Goal: Task Accomplishment & Management: Manage account settings

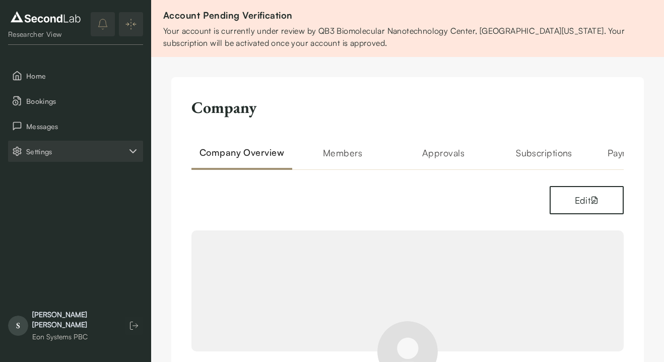
click at [129, 151] on icon "Settings" at bounding box center [133, 151] width 12 height 12
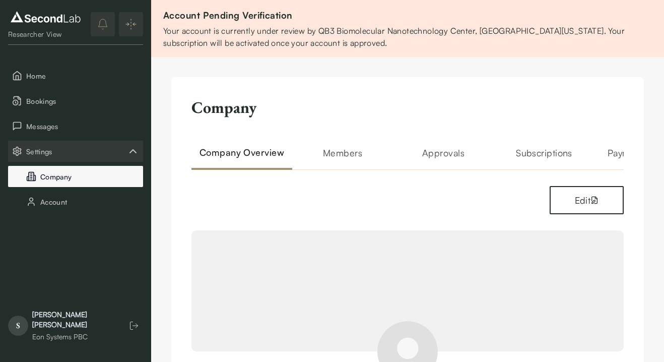
click at [97, 174] on button "Company" at bounding box center [75, 176] width 135 height 21
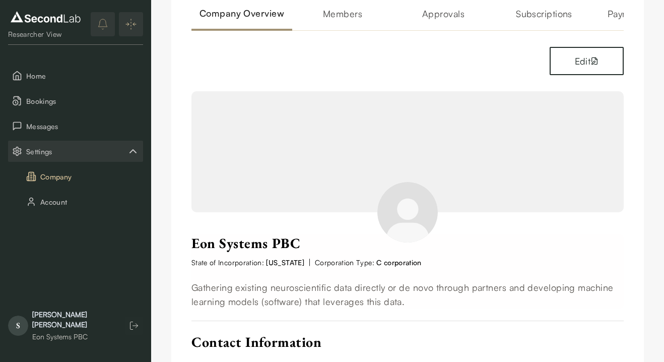
scroll to position [137, 0]
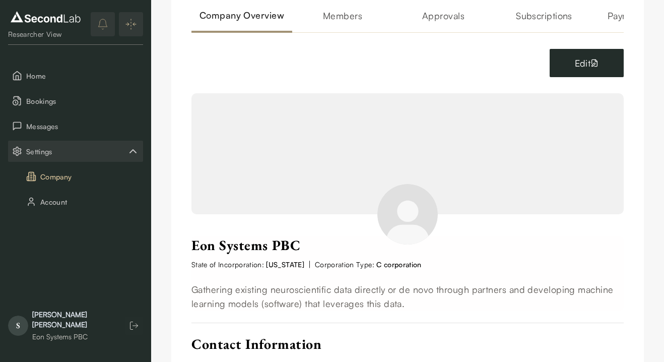
click at [587, 63] on button "Edit" at bounding box center [587, 63] width 74 height 28
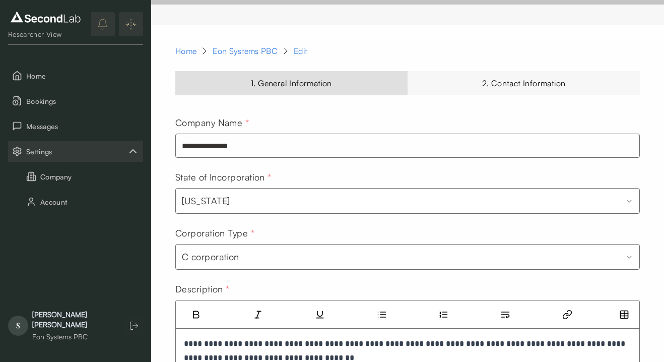
scroll to position [87, 0]
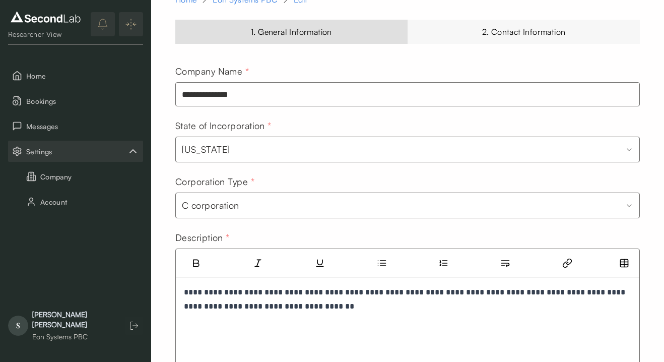
click at [625, 201] on html "**********" at bounding box center [332, 312] width 664 height 799
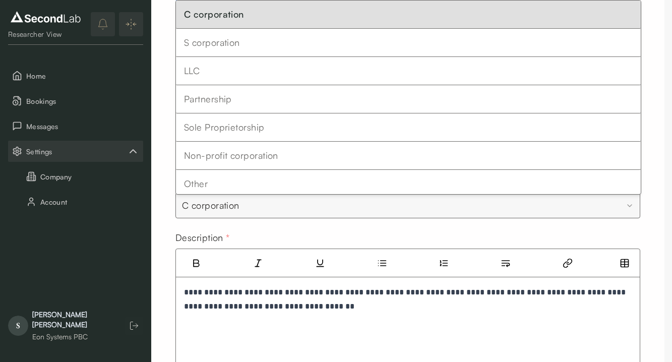
click at [659, 237] on html "**********" at bounding box center [336, 312] width 672 height 799
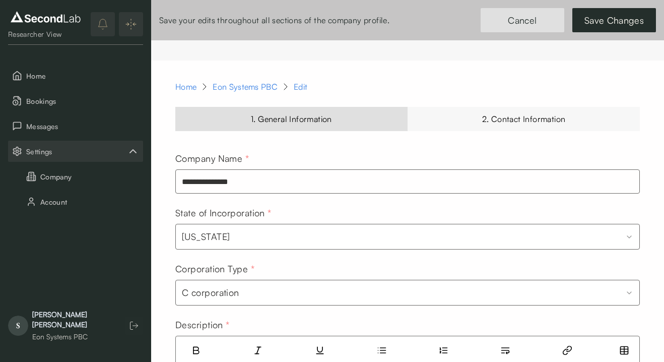
scroll to position [0, 0]
click at [489, 115] on div "2. Contact Information" at bounding box center [524, 119] width 232 height 24
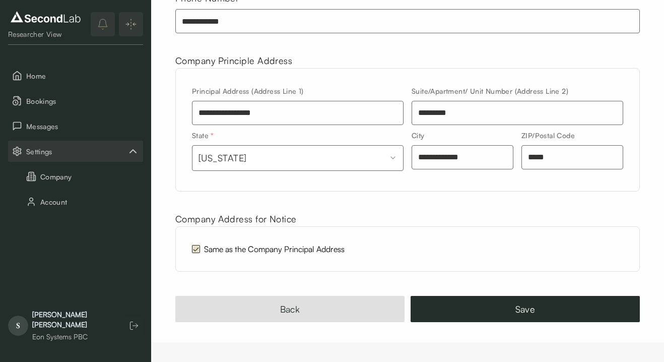
scroll to position [160, 0]
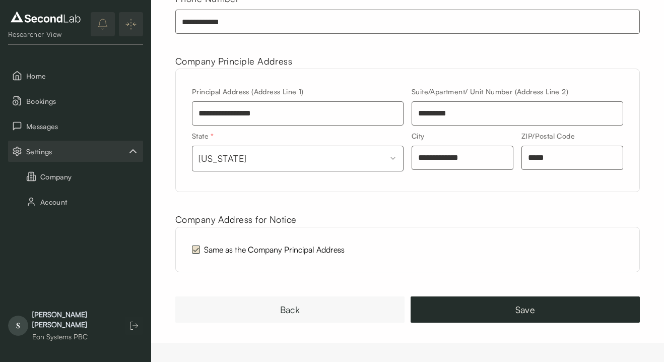
click at [292, 301] on button "Back" at bounding box center [289, 309] width 229 height 26
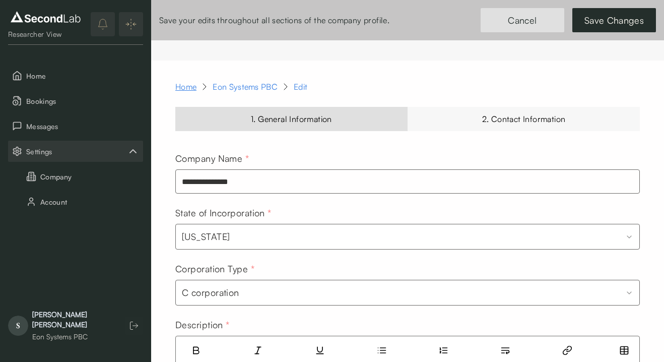
scroll to position [0, 0]
click at [189, 85] on link "Home" at bounding box center [185, 87] width 21 height 12
